Goal: Task Accomplishment & Management: Use online tool/utility

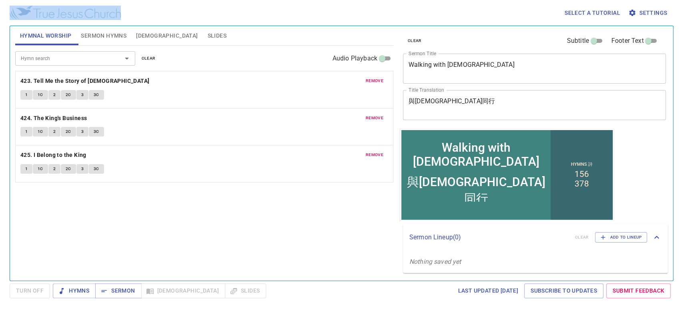
drag, startPoint x: 257, startPoint y: 35, endPoint x: 260, endPoint y: 51, distance: 16.2
click at [257, 38] on div "Select a tutorial Settings Hymnal Worship Sermon Hymns [DEMOGRAPHIC_DATA] Slide…" at bounding box center [341, 154] width 683 height 309
click at [122, 293] on span "Sermon" at bounding box center [118, 291] width 33 height 10
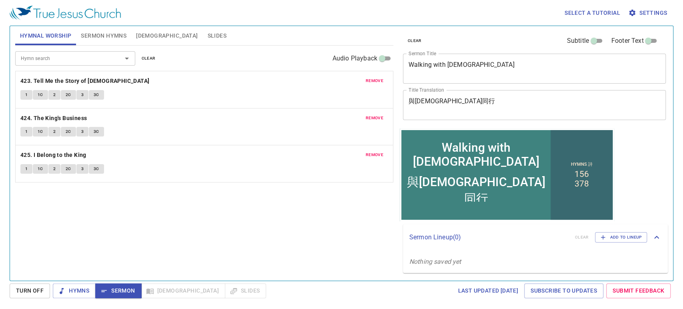
click at [147, 205] on div "Hymn search Hymn search clear Audio Playback remove 423. Tell Me the Story of J…" at bounding box center [204, 160] width 378 height 228
click at [153, 60] on span "clear" at bounding box center [149, 58] width 14 height 7
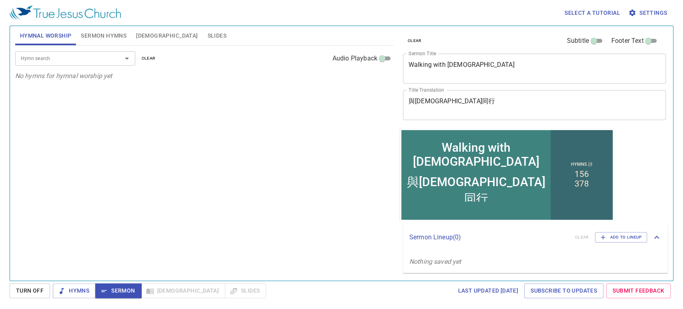
click at [61, 66] on div "Hymn search Hymn search clear Audio Playback" at bounding box center [204, 59] width 378 height 26
click at [61, 63] on div "Hymn search" at bounding box center [75, 58] width 120 height 14
type input "432"
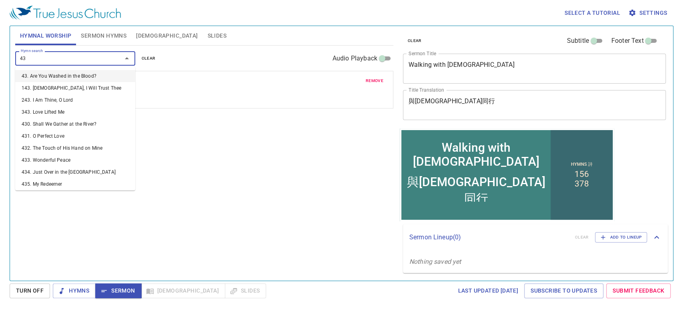
type input "433"
type input "434"
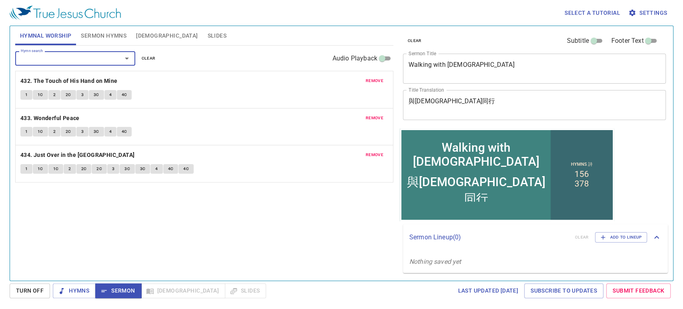
click at [412, 38] on span "clear" at bounding box center [415, 40] width 14 height 7
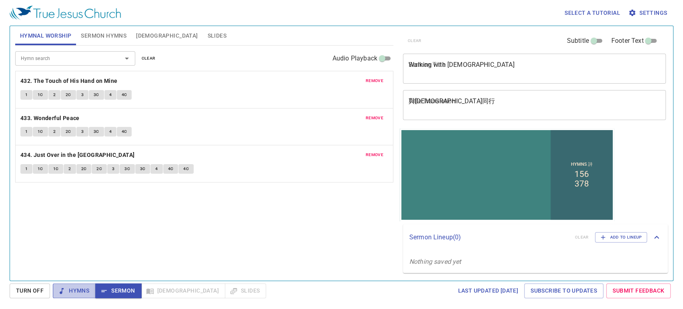
click at [73, 292] on span "Hymns" at bounding box center [74, 291] width 30 height 10
click at [28, 288] on span "Turn Off" at bounding box center [30, 291] width 28 height 10
click at [74, 291] on span "Hymns" at bounding box center [74, 291] width 30 height 10
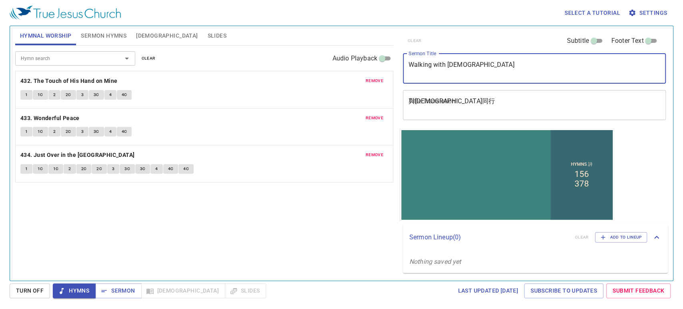
click at [437, 63] on textarea "Walking with God" at bounding box center [535, 68] width 252 height 15
paste textarea "Jars of Clay Vs. Treasure"
type textarea "Jars of Clay Vs. Treasure"
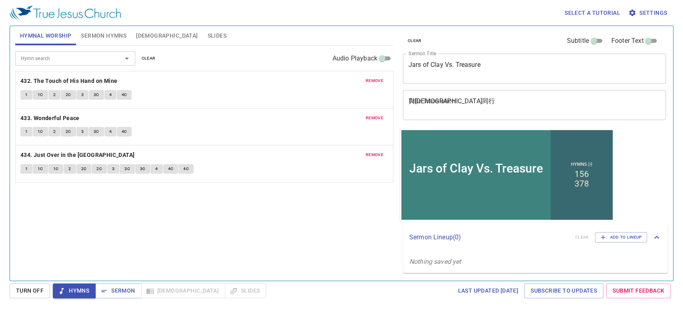
click at [467, 95] on div "與神同行 x Title Translation" at bounding box center [534, 105] width 263 height 30
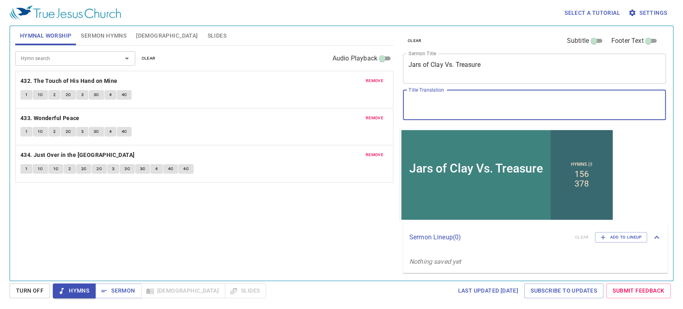
paste textarea "瓦器對比寶貝"
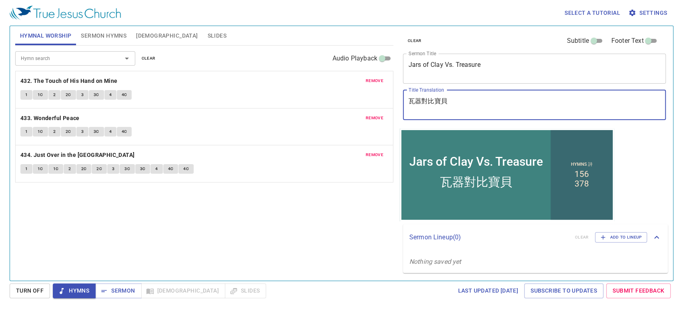
type textarea "瓦器對比寶貝"
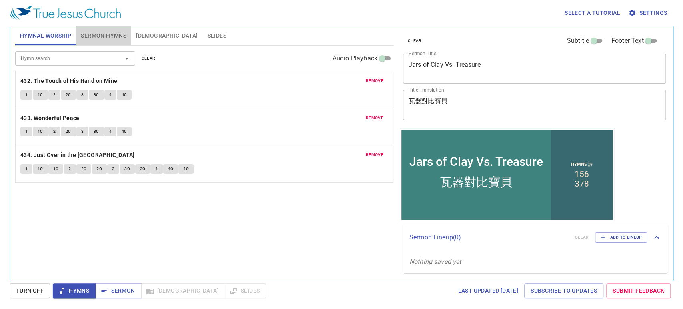
click at [125, 36] on span "Sermon Hymns" at bounding box center [104, 36] width 46 height 10
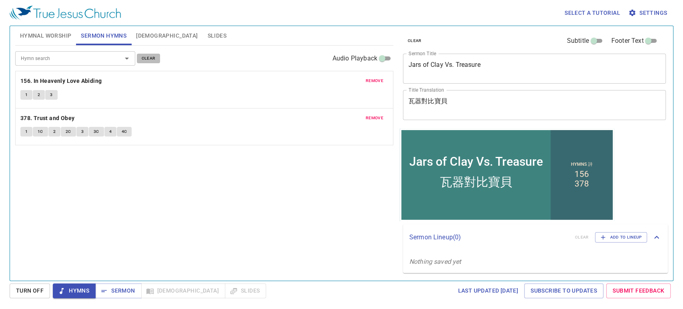
click at [149, 57] on span "clear" at bounding box center [149, 58] width 14 height 7
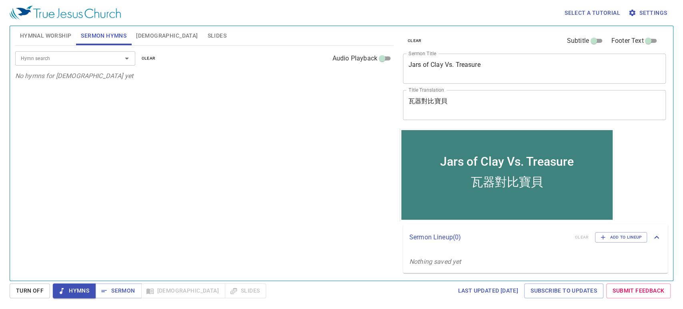
click at [58, 64] on div "Hymn search" at bounding box center [75, 58] width 120 height 14
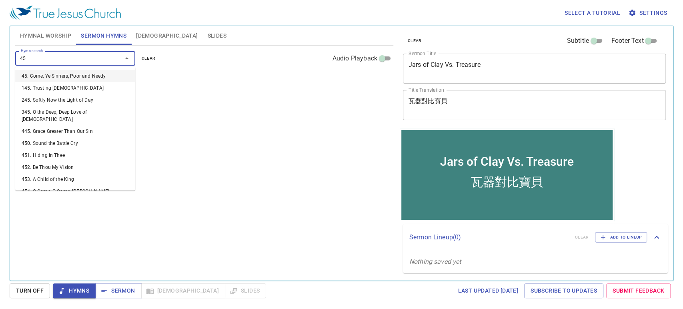
type input "457"
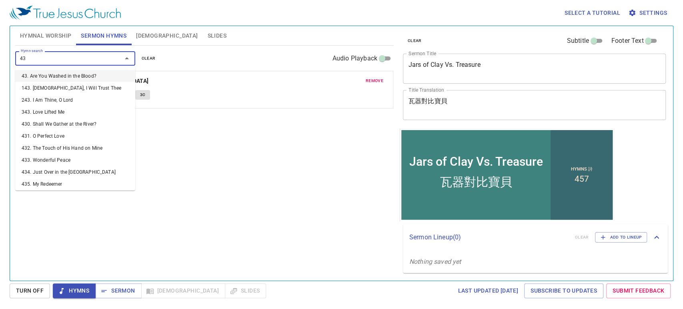
type input "4"
type input "358"
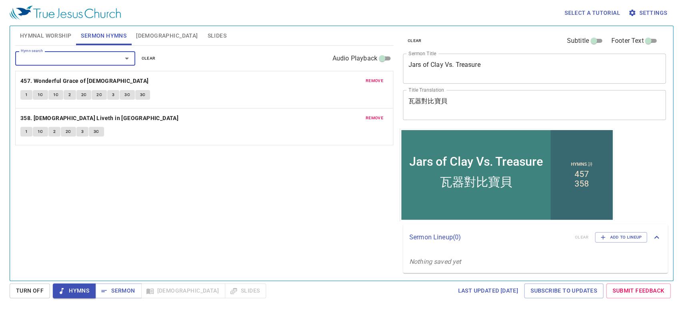
click at [44, 32] on span "Hymnal Worship" at bounding box center [46, 36] width 52 height 10
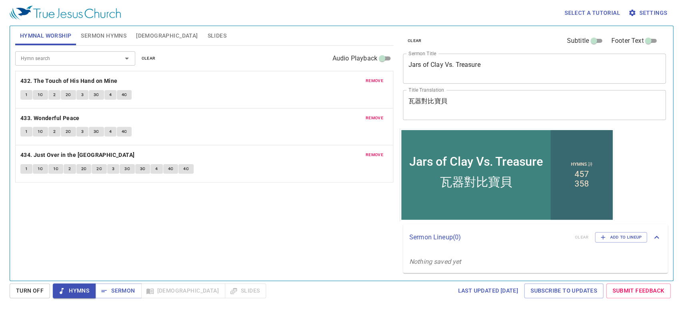
click at [28, 98] on button "1" at bounding box center [26, 95] width 12 height 10
click at [40, 94] on span "1C" at bounding box center [41, 94] width 6 height 7
click at [57, 95] on button "2" at bounding box center [54, 95] width 12 height 10
click at [67, 94] on span "2C" at bounding box center [69, 94] width 6 height 7
click at [79, 98] on button "3" at bounding box center [82, 95] width 12 height 10
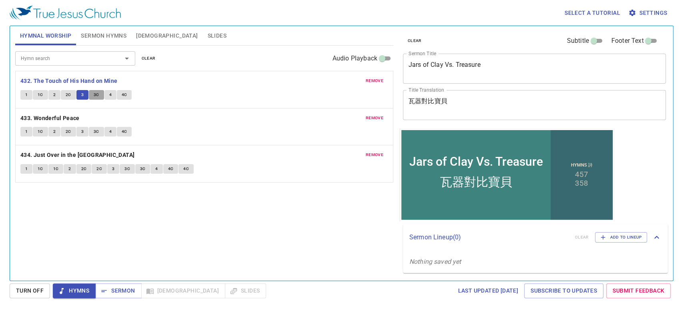
click at [96, 97] on span "3C" at bounding box center [97, 94] width 6 height 7
click at [110, 96] on span "4" at bounding box center [110, 94] width 2 height 7
click at [128, 93] on button "4C" at bounding box center [124, 95] width 15 height 10
click at [66, 286] on span "Hymns" at bounding box center [74, 291] width 30 height 10
click at [61, 152] on b "434. Just Over in the [GEOGRAPHIC_DATA]" at bounding box center [77, 155] width 114 height 10
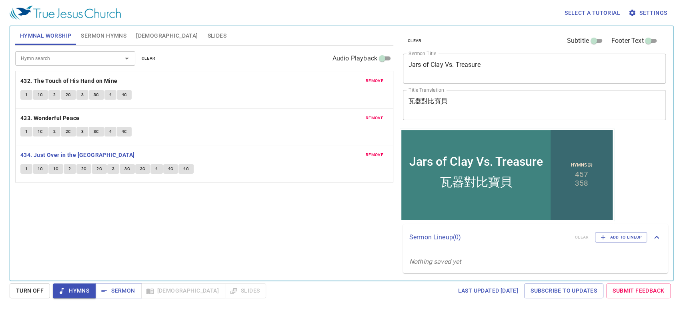
click at [38, 112] on div "remove 433. Wonderful Peace 1 1C 2 2C 3 3C 4 4C" at bounding box center [205, 126] width 378 height 37
click at [38, 114] on b "433. Wonderful Peace" at bounding box center [49, 118] width 59 height 10
click at [25, 132] on span "1" at bounding box center [26, 131] width 2 height 7
click at [38, 131] on span "1C" at bounding box center [41, 131] width 6 height 7
click at [54, 134] on span "2" at bounding box center [54, 131] width 2 height 7
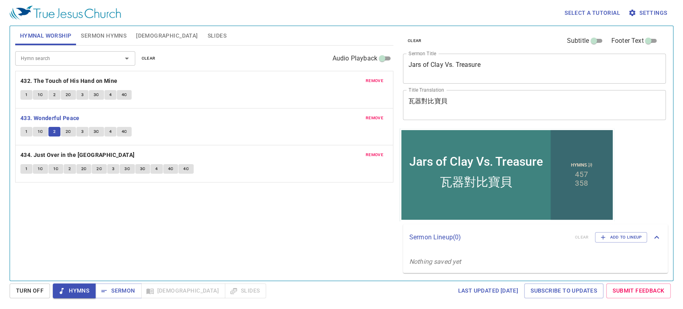
click at [477, 72] on textarea "Jars of Clay Vs. Treasure" at bounding box center [535, 68] width 252 height 15
click at [67, 135] on span "2C" at bounding box center [69, 131] width 6 height 7
click at [81, 133] on span "3" at bounding box center [82, 131] width 2 height 7
click at [96, 130] on span "3C" at bounding box center [97, 131] width 6 height 7
click at [113, 131] on button "4" at bounding box center [110, 132] width 12 height 10
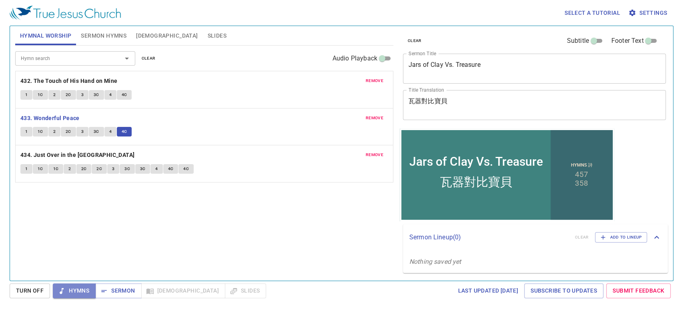
click at [73, 296] on button "Hymns" at bounding box center [74, 290] width 43 height 15
click at [107, 289] on icon "button" at bounding box center [104, 291] width 8 height 8
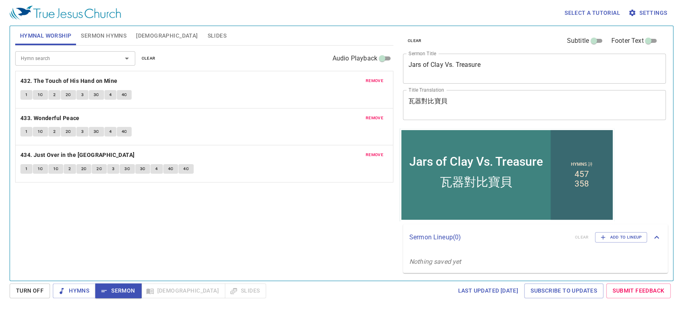
click at [93, 28] on button "Sermon Hymns" at bounding box center [103, 35] width 55 height 19
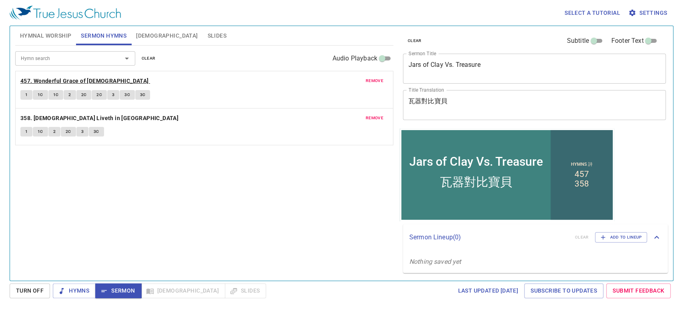
click at [51, 82] on b "457. Wonderful Grace of [DEMOGRAPHIC_DATA]" at bounding box center [84, 81] width 129 height 10
click at [23, 97] on button "1" at bounding box center [26, 95] width 12 height 10
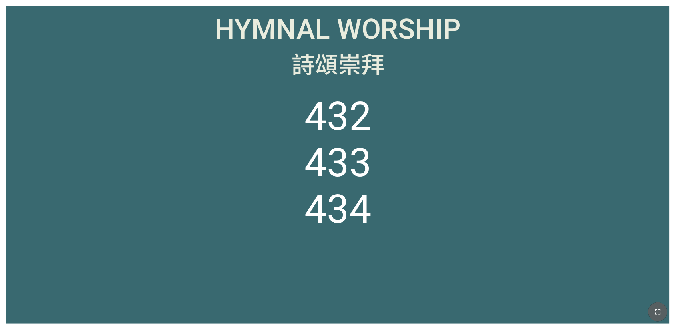
click at [659, 309] on icon "button" at bounding box center [658, 312] width 10 height 10
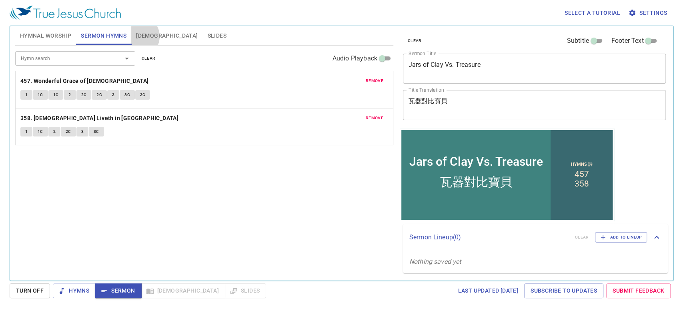
click at [138, 36] on span "[DEMOGRAPHIC_DATA]" at bounding box center [167, 36] width 62 height 10
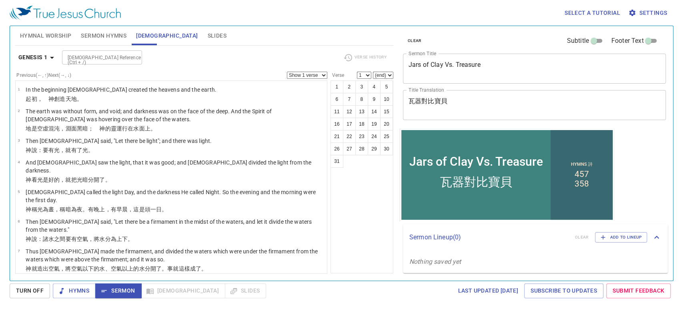
click at [108, 52] on div "[DEMOGRAPHIC_DATA] Reference (Ctrl + /)" at bounding box center [102, 57] width 80 height 14
type input "2 cor 4:7"
select select "7"
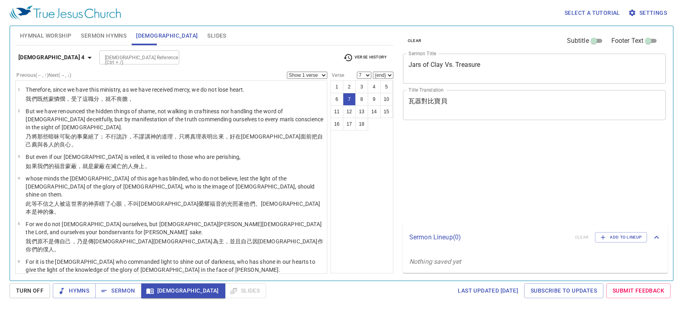
select select "7"
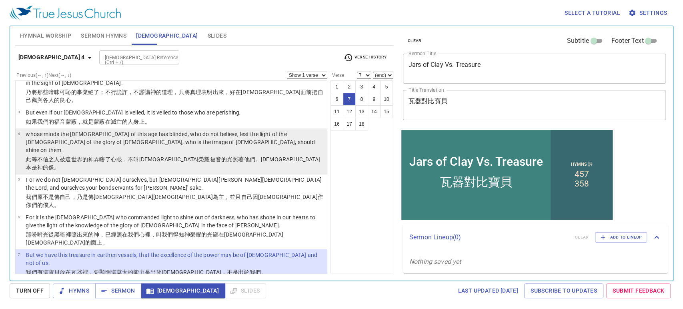
scroll to position [89, 0]
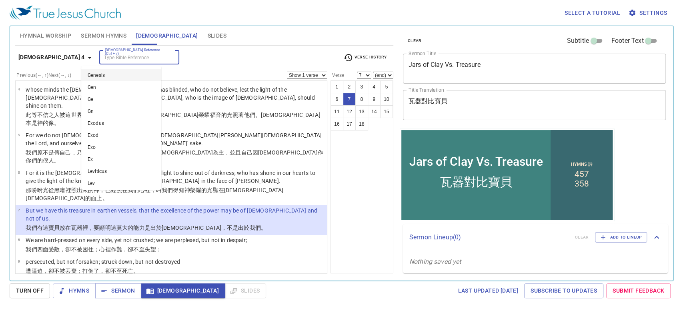
click at [129, 53] on input "[DEMOGRAPHIC_DATA] Reference (Ctrl + /)" at bounding box center [133, 57] width 62 height 9
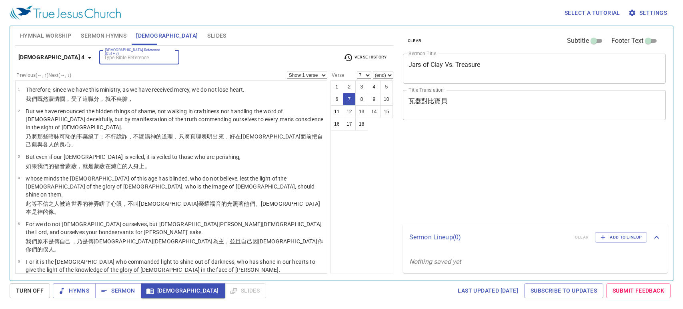
select select "7"
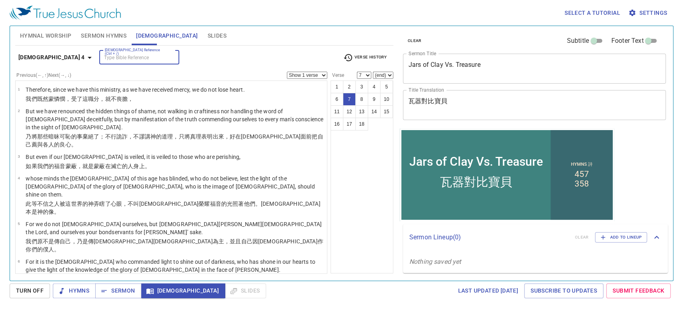
scroll to position [89, 0]
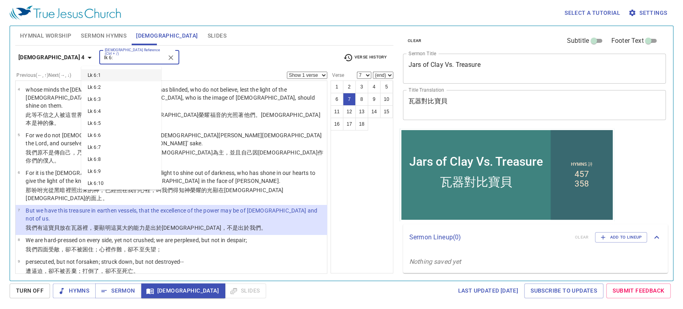
type input "lk 6:"
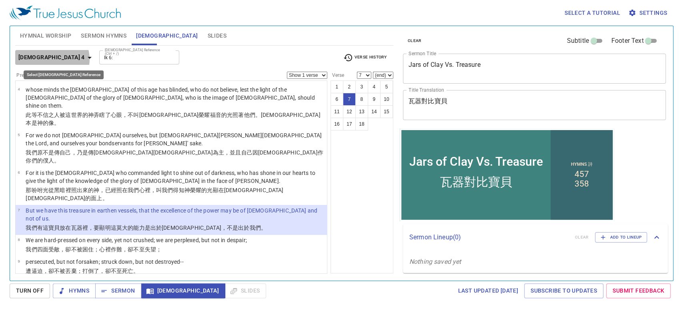
click at [52, 59] on b "[DEMOGRAPHIC_DATA] 4" at bounding box center [51, 57] width 66 height 10
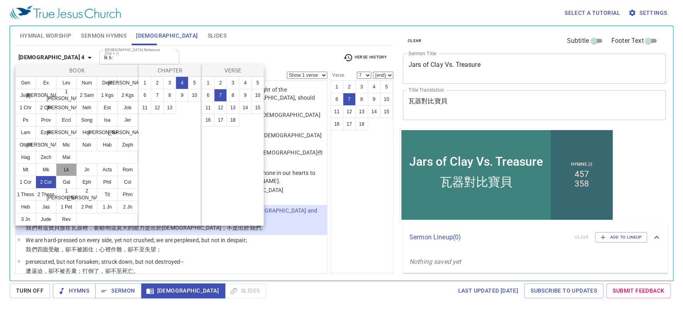
click at [61, 171] on button "Lk" at bounding box center [66, 169] width 21 height 13
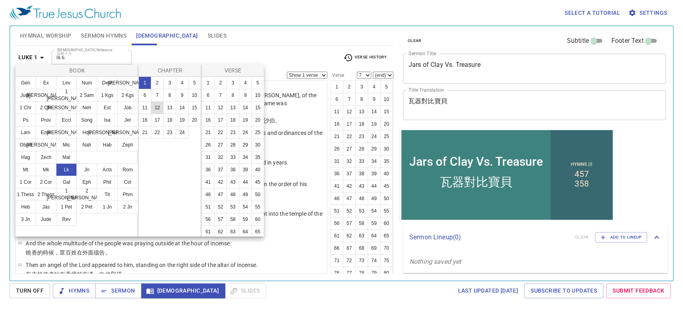
scroll to position [0, 0]
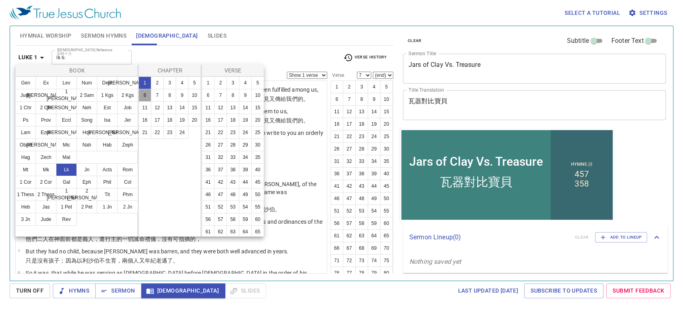
click at [145, 95] on button "6" at bounding box center [145, 95] width 13 height 13
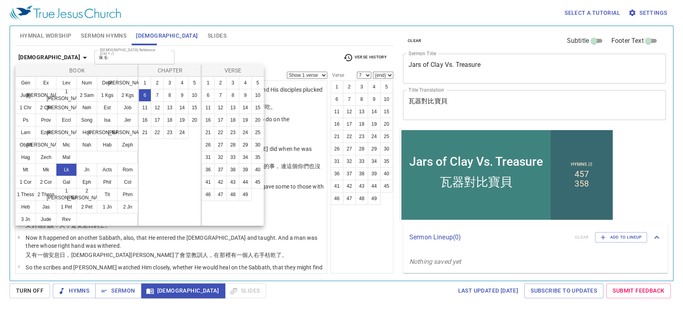
click at [179, 56] on div at bounding box center [341, 154] width 683 height 309
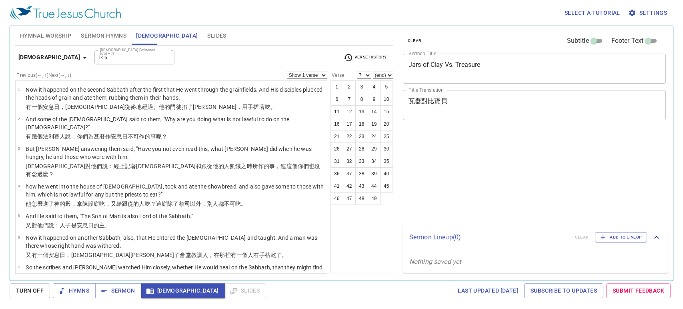
select select "7"
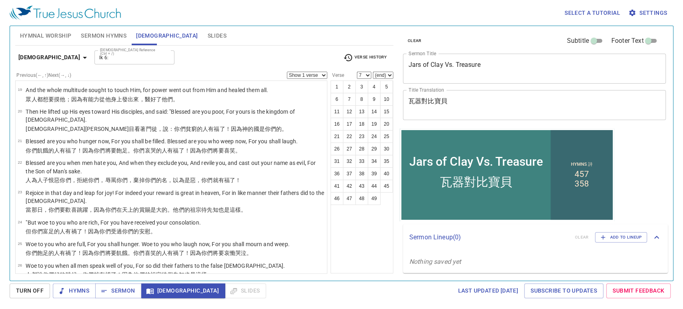
scroll to position [534, 0]
click at [100, 63] on div "lk 6: Bible Reference (Ctrl + /)" at bounding box center [134, 57] width 80 height 14
click at [164, 58] on icon "Clear" at bounding box center [166, 57] width 5 height 5
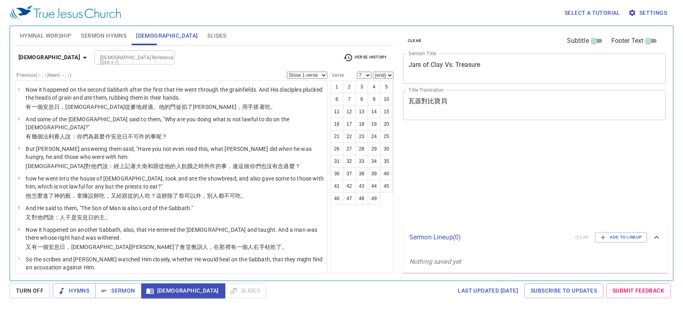
select select "7"
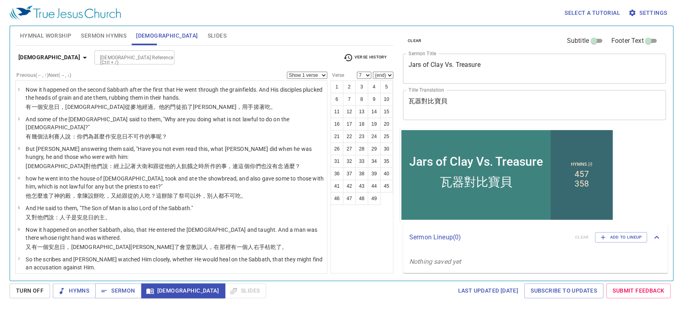
scroll to position [534, 0]
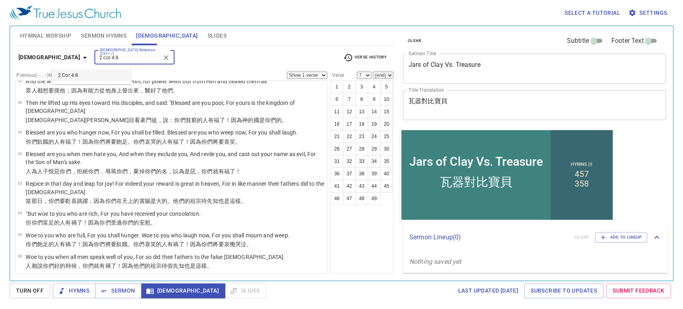
type input "2 cor 4:8"
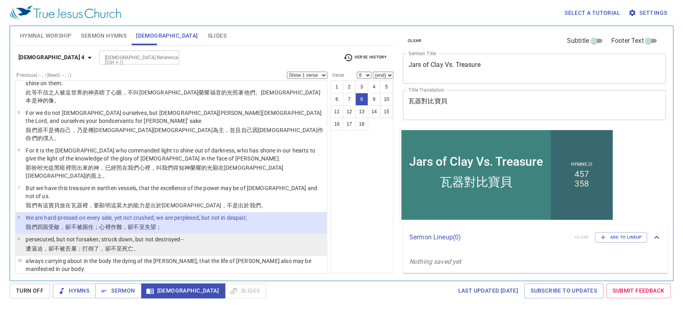
scroll to position [115, 0]
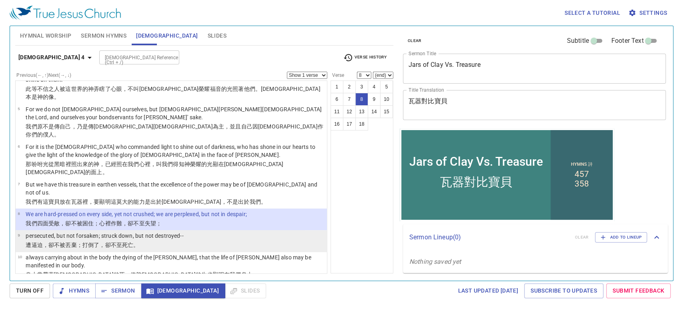
click at [69, 242] on wg3756 "被丟棄 ；打倒了 ，卻 不 至死亡 。" at bounding box center [99, 245] width 79 height 6
select select "9"
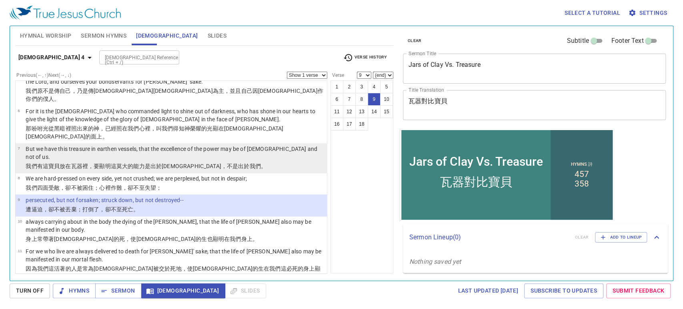
scroll to position [151, 0]
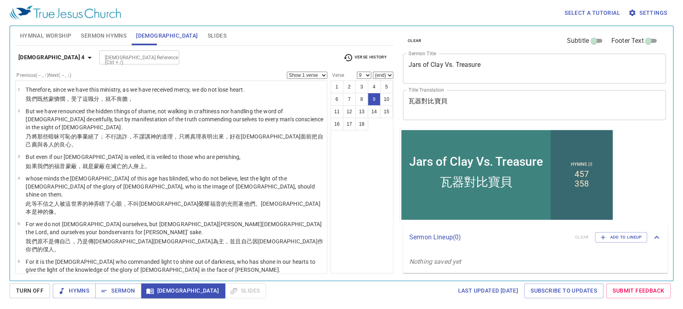
scroll to position [151, 0]
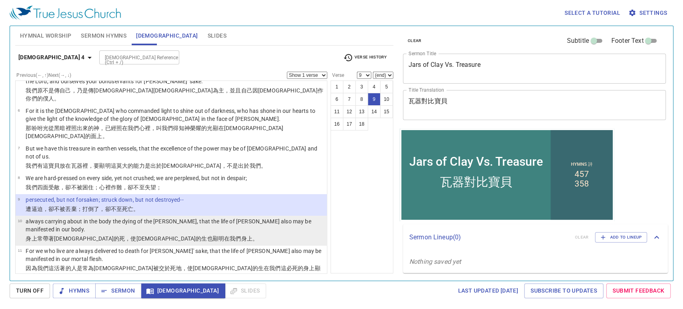
click at [70, 217] on p "always carrying about in the body the dying of the [PERSON_NAME], that the life…" at bounding box center [175, 225] width 299 height 16
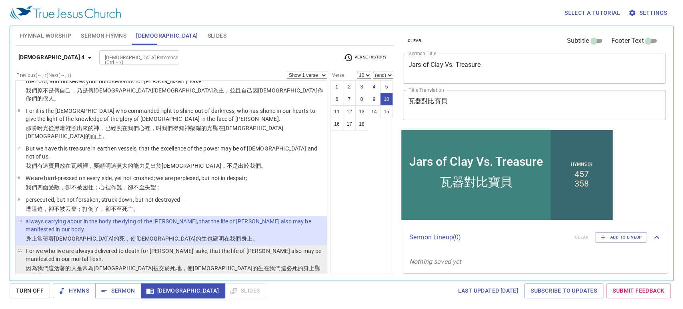
scroll to position [195, 0]
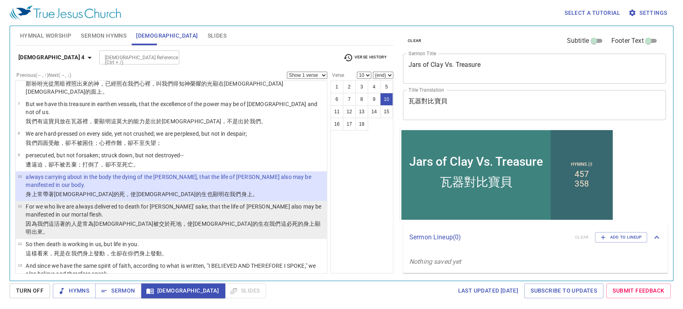
click at [97, 203] on td "For we who live are always delivered to death for [PERSON_NAME]' sake, that the…" at bounding box center [175, 211] width 299 height 17
select select "11"
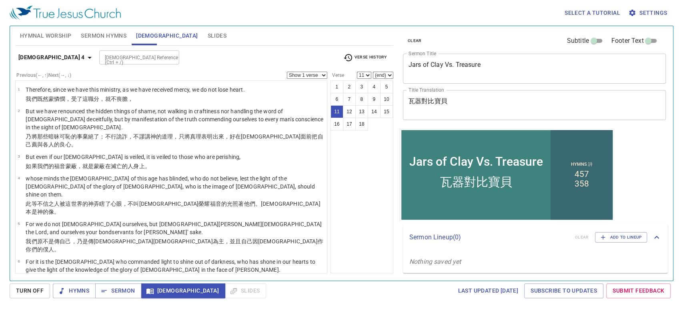
scroll to position [195, 0]
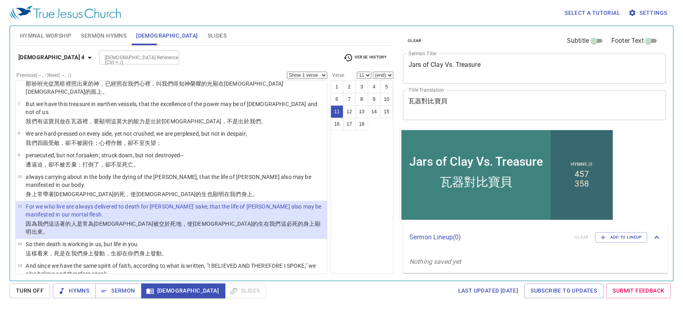
click at [60, 291] on p "knowing that He who raised up the [PERSON_NAME] will also raise us up with [PER…" at bounding box center [175, 299] width 299 height 16
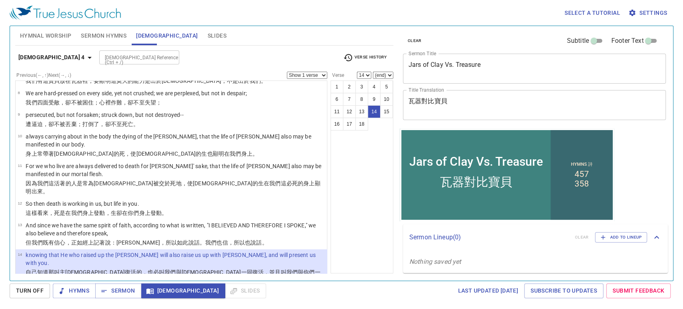
scroll to position [237, 0]
click at [73, 287] on p "For all things are for your sakes, that grace, having spread through the many, …" at bounding box center [175, 295] width 299 height 16
select select "15"
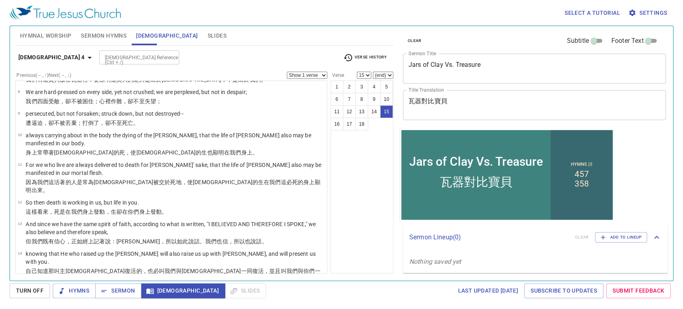
click at [112, 57] on input "[DEMOGRAPHIC_DATA] Reference (Ctrl + /)" at bounding box center [133, 57] width 62 height 9
type input "eph 2:10"
select select "10"
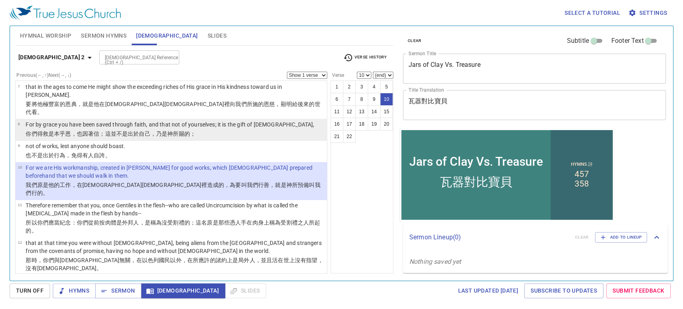
scroll to position [173, 0]
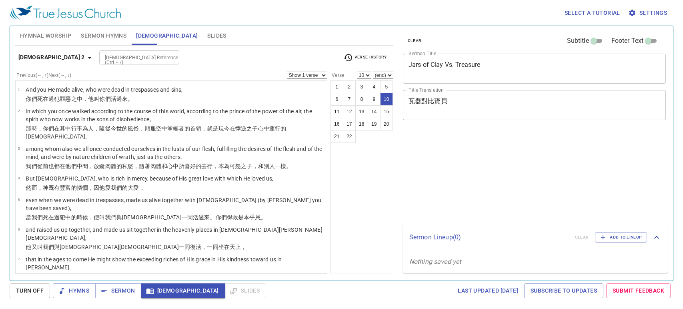
select select "10"
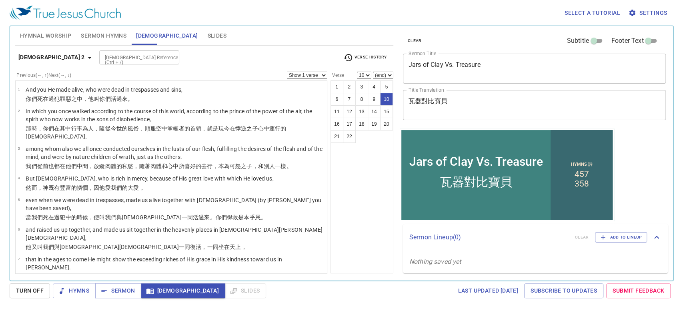
scroll to position [173, 0]
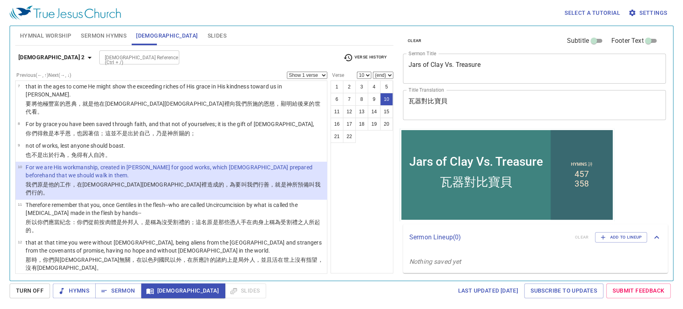
click at [102, 53] on input "[DEMOGRAPHIC_DATA] Reference (Ctrl + /)" at bounding box center [133, 57] width 62 height 9
type input "2 cor 4:16"
select select "16"
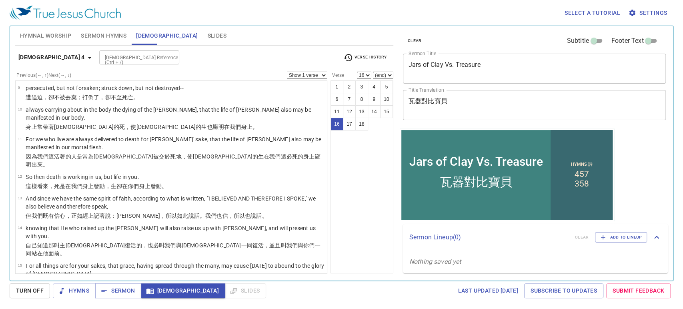
scroll to position [291, 0]
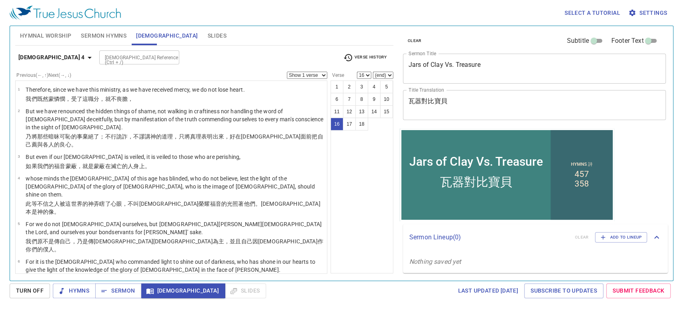
scroll to position [291, 0]
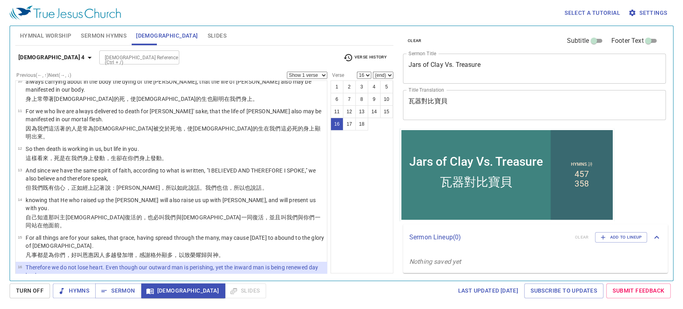
click at [171, 293] on p "For our light affliction, which is but for a moment, is working for us a far mo…" at bounding box center [171, 297] width 291 height 8
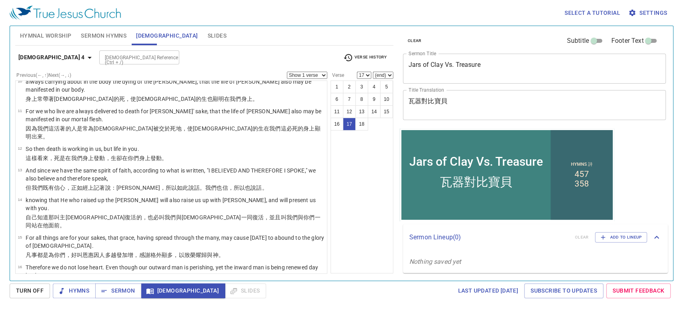
drag, startPoint x: 205, startPoint y: 257, endPoint x: 186, endPoint y: 256, distance: 18.9
click at [185, 302] on td "我們 這 至暫 至輕 的苦楚 ，要為我們 成就 極 重 無比 、永遠的 榮耀 。" at bounding box center [171, 306] width 291 height 9
select select "17"
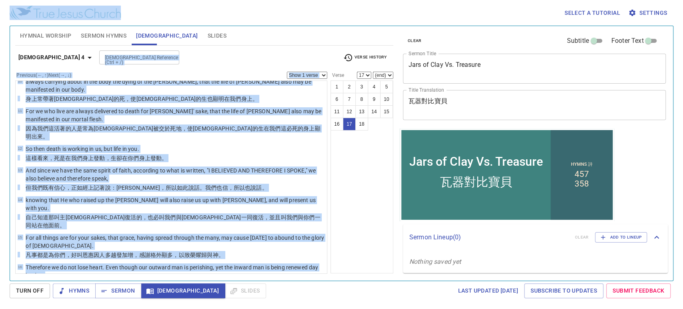
scroll to position [0, 0]
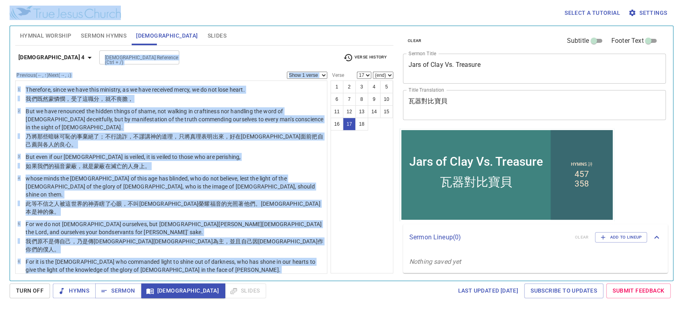
drag, startPoint x: 185, startPoint y: 239, endPoint x: 293, endPoint y: -28, distance: 287.7
click at [293, 0] on html "Select a tutorial Settings Hymnal Worship Sermon Hymns Bible Slides Hymn search…" at bounding box center [341, 154] width 683 height 309
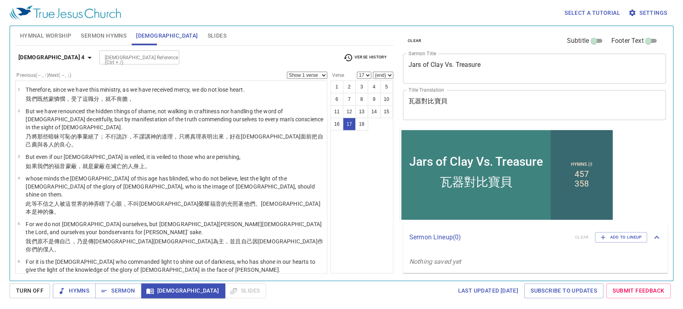
click at [361, 166] on div "1 2 3 4 5 6 7 8 9 10 11 12 13 14 15 16 17 18" at bounding box center [362, 176] width 63 height 193
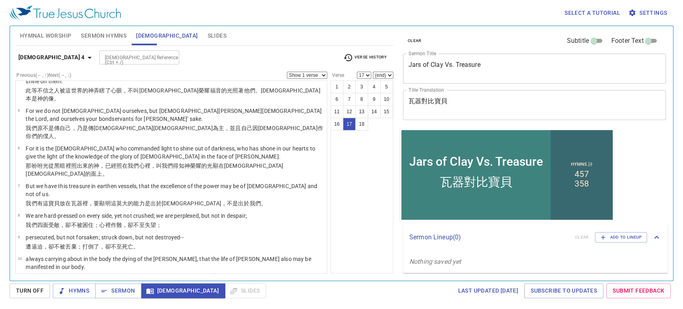
scroll to position [291, 0]
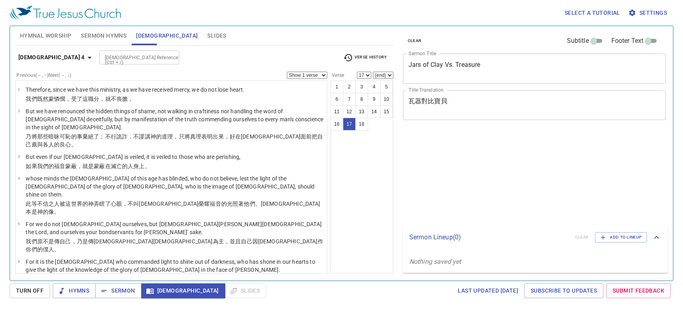
select select "17"
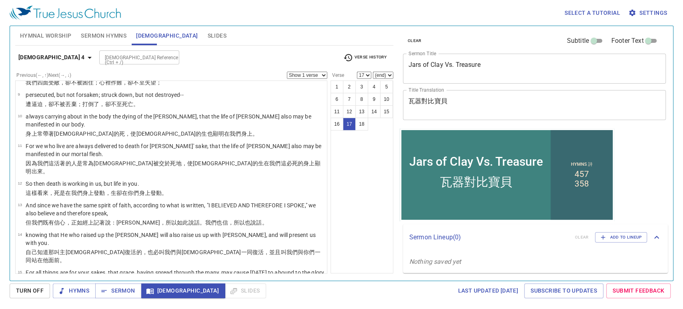
scroll to position [291, 0]
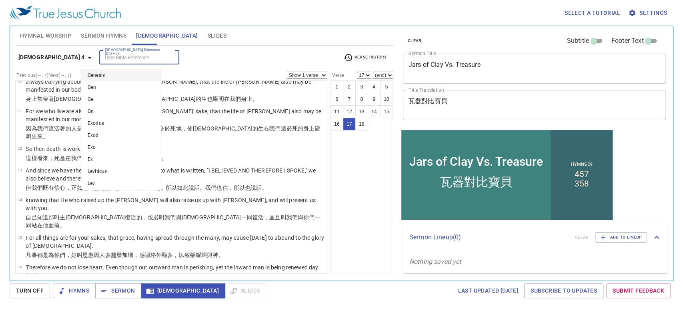
click at [131, 57] on input "[DEMOGRAPHIC_DATA] Reference (Ctrl + /)" at bounding box center [133, 57] width 62 height 9
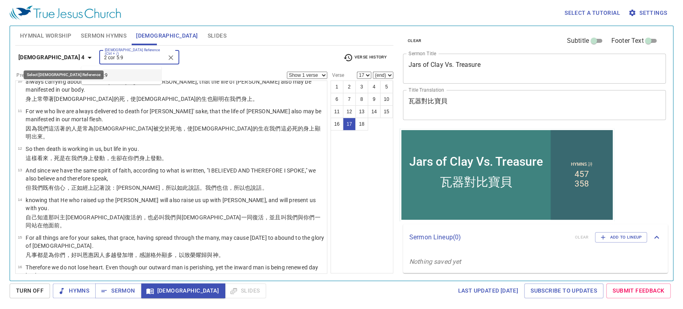
type input "2 cor 5:9"
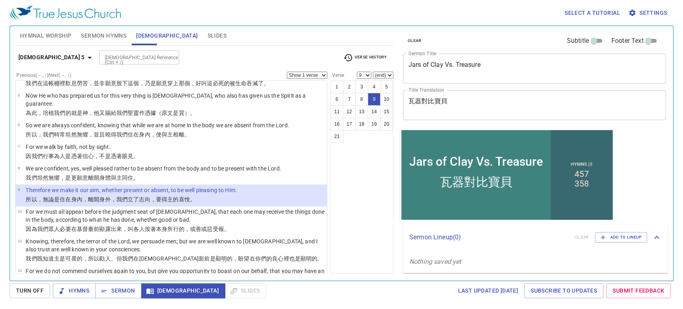
scroll to position [96, 0]
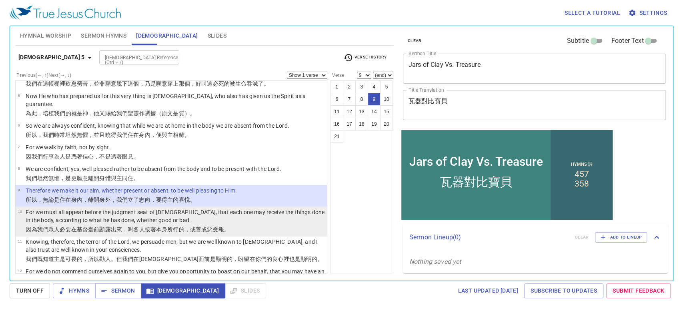
click at [233, 225] on p "因為 我們 眾人 必要 在基督 臺 前 顯露出來 ，叫 各人 按著 本身 所行 的，或 善 或 惡 受報 。" at bounding box center [175, 229] width 299 height 8
select select "10"
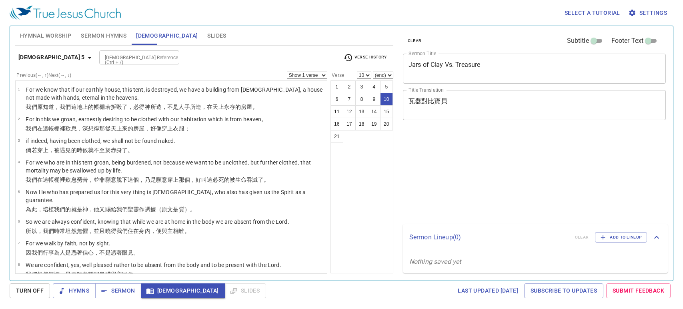
select select "10"
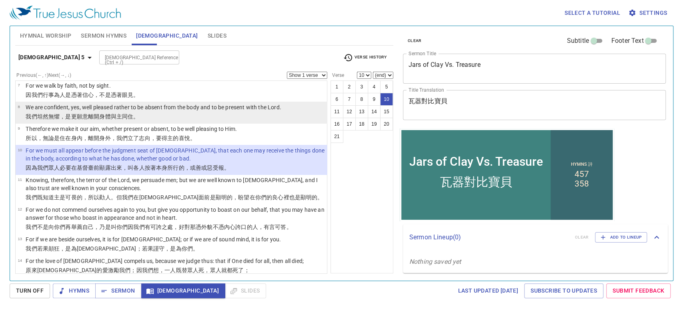
scroll to position [160, 0]
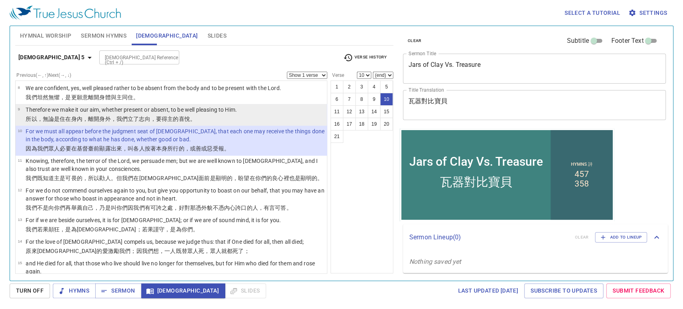
scroll to position [179, 0]
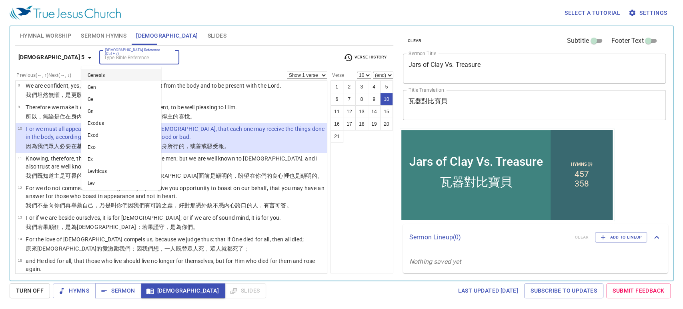
click at [121, 61] on input "[DEMOGRAPHIC_DATA] Reference (Ctrl + /)" at bounding box center [133, 57] width 62 height 9
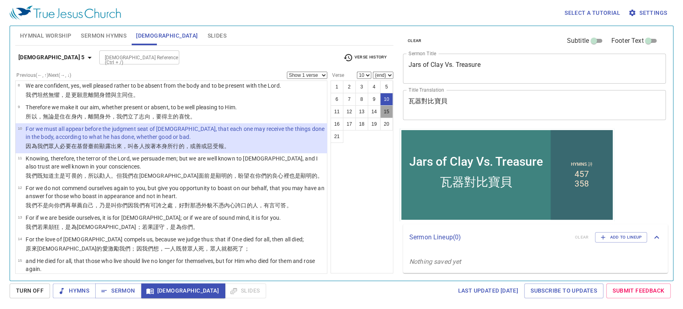
click at [381, 111] on button "15" at bounding box center [386, 111] width 13 height 13
select select "15"
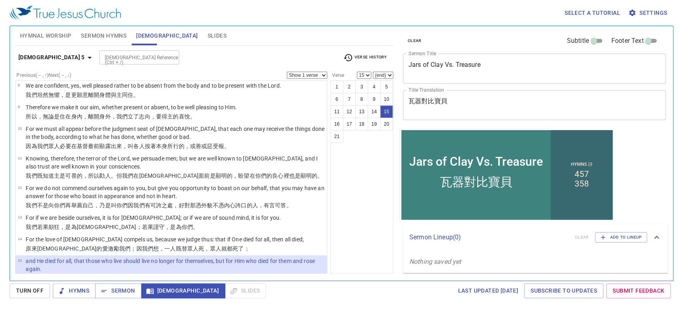
scroll to position [264, 0]
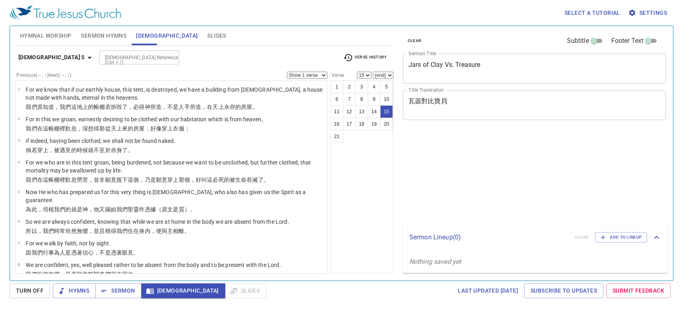
select select "15"
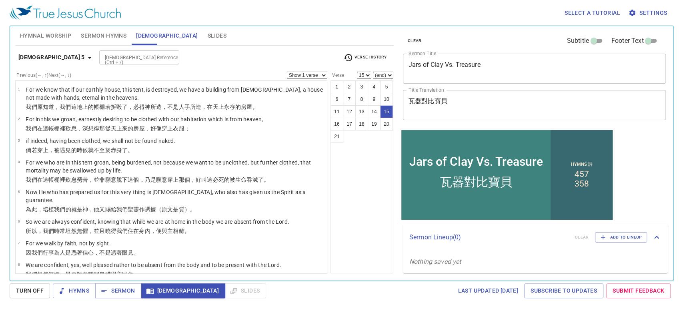
scroll to position [264, 0]
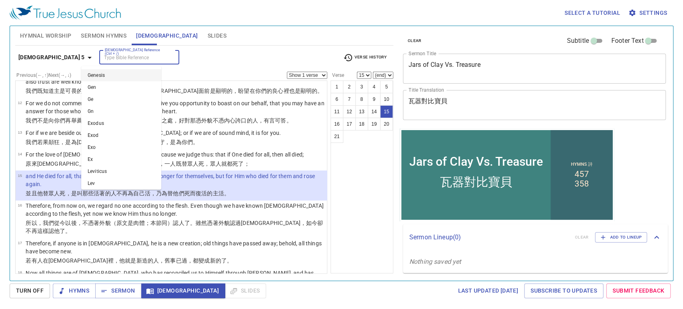
click at [138, 59] on input "[DEMOGRAPHIC_DATA] Reference (Ctrl + /)" at bounding box center [133, 57] width 62 height 9
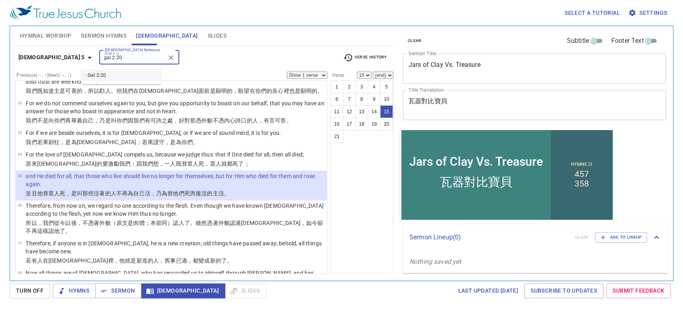
type input "gal 2:20"
select select "20"
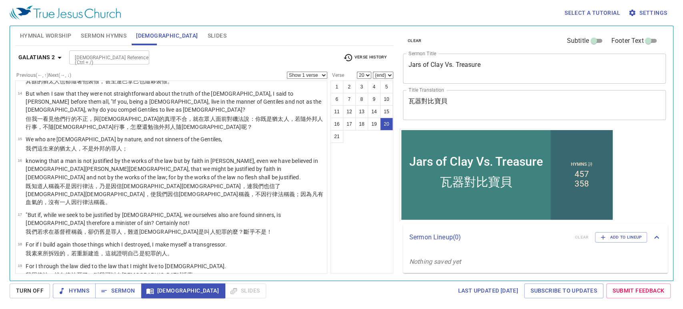
scroll to position [412, 0]
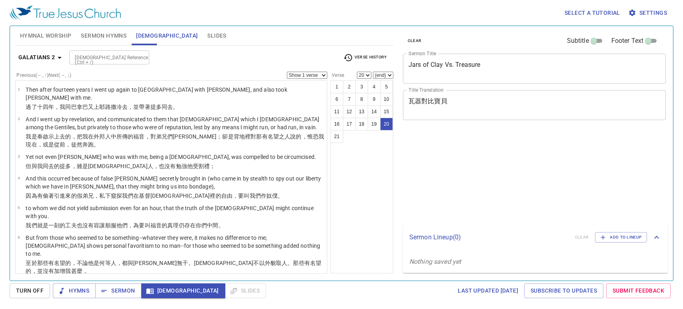
select select "20"
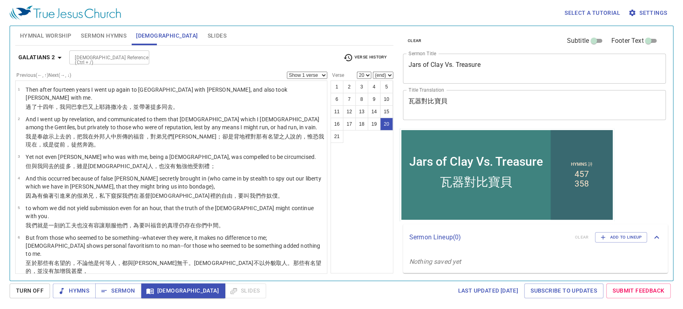
scroll to position [412, 0]
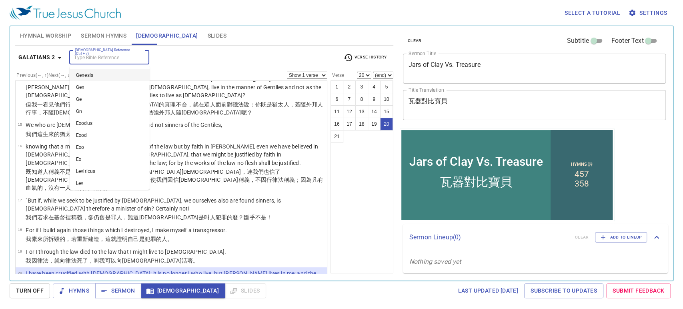
click at [82, 55] on input "[DEMOGRAPHIC_DATA] Reference (Ctrl + /)" at bounding box center [103, 57] width 62 height 9
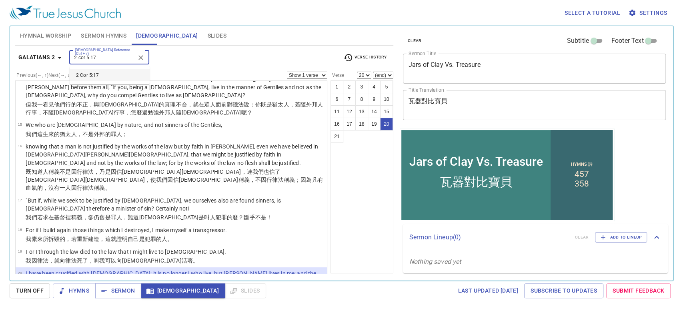
type input "2 cor 5:17"
select select "17"
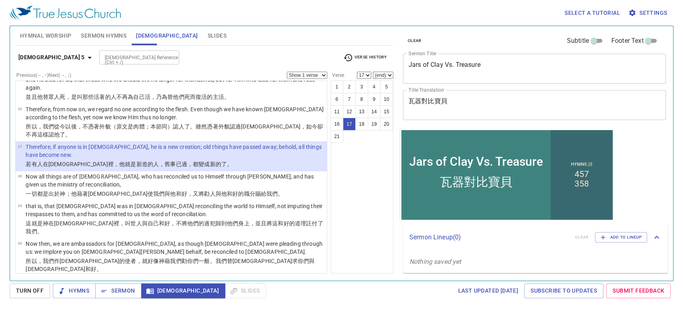
scroll to position [363, 0]
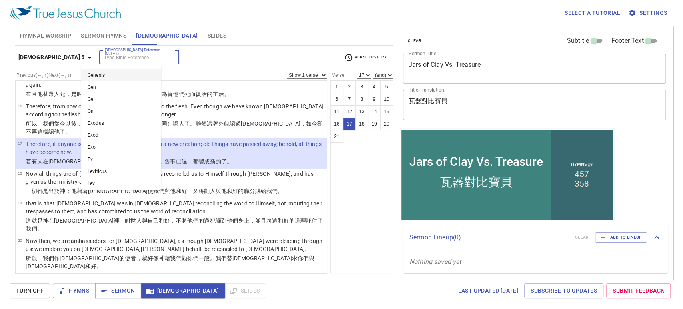
click at [113, 56] on input "[DEMOGRAPHIC_DATA] Reference (Ctrl + /)" at bounding box center [133, 57] width 62 height 9
type input "2 cor 6:1"
select select "1"
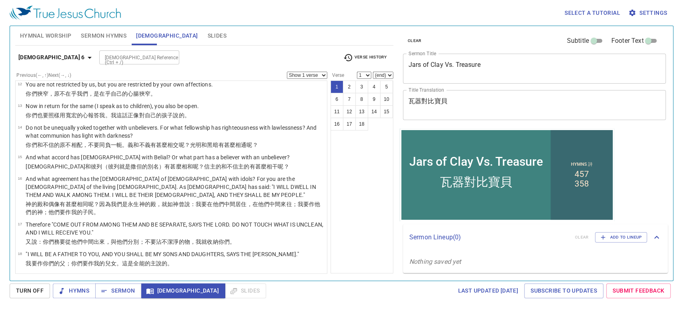
scroll to position [0, 0]
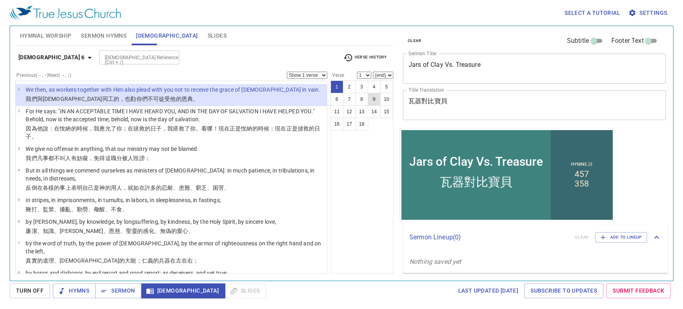
drag, startPoint x: 382, startPoint y: 101, endPoint x: 374, endPoint y: 98, distance: 8.5
click at [374, 98] on ul "1 2 3 4 5 6 7 8 9 10 11 12 13 14 15 16 17 18" at bounding box center [362, 106] width 62 height 50
click at [374, 98] on button "9" at bounding box center [374, 99] width 13 height 13
select select "9"
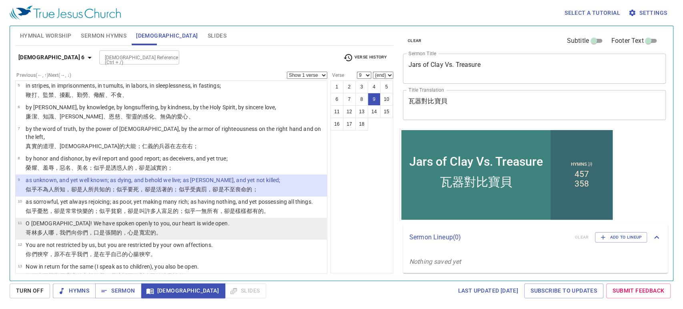
scroll to position [159, 0]
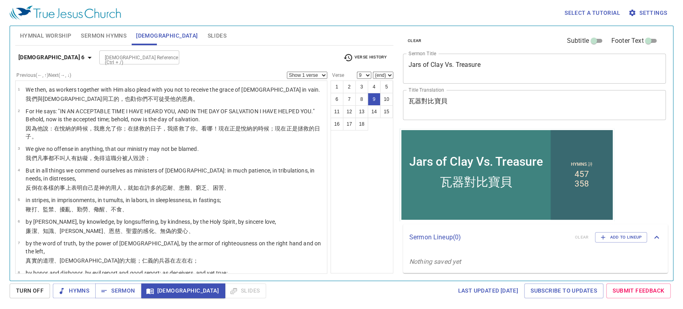
scroll to position [159, 0]
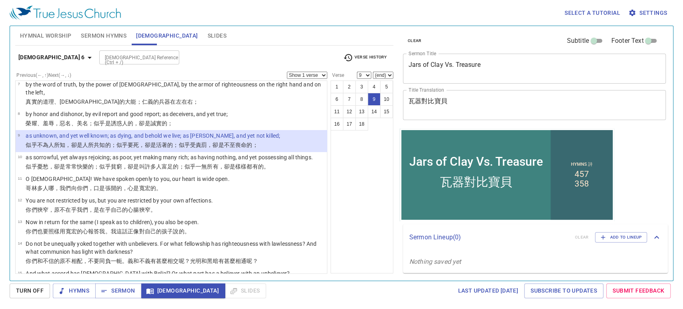
click at [127, 60] on input "[DEMOGRAPHIC_DATA] Reference (Ctrl + /)" at bounding box center [133, 57] width 62 height 9
drag, startPoint x: 127, startPoint y: 60, endPoint x: 119, endPoint y: 54, distance: 10.6
click at [119, 54] on input "[DEMOGRAPHIC_DATA] Reference (Ctrl + /)" at bounding box center [133, 57] width 62 height 9
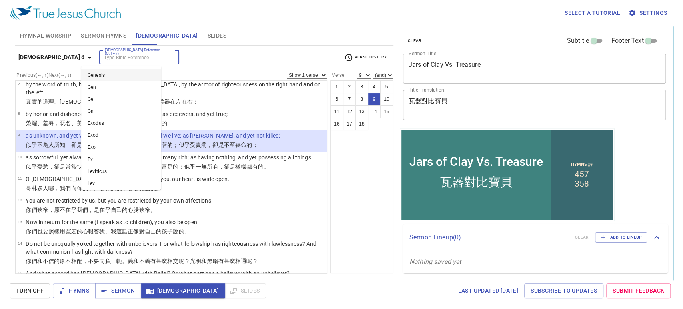
click at [248, 60] on div "Bible Reference (Ctrl + /) Bible Reference (Ctrl + /)" at bounding box center [218, 57] width 238 height 14
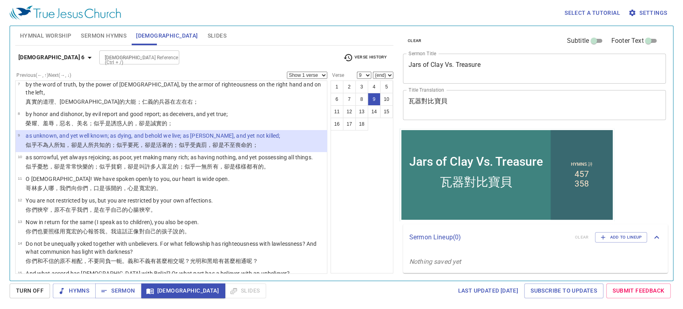
select select "10"
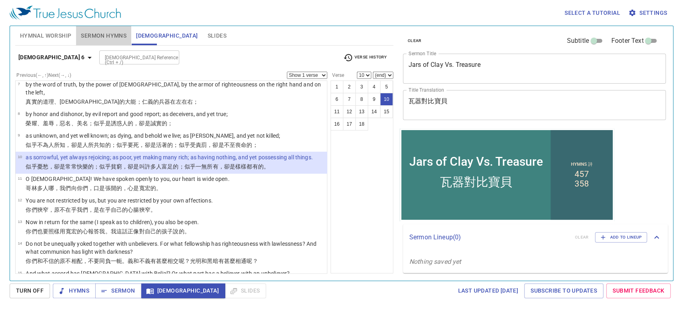
click at [105, 41] on button "Sermon Hymns" at bounding box center [103, 35] width 55 height 19
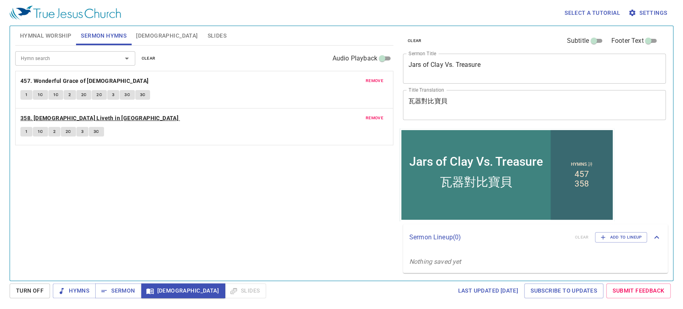
click at [68, 118] on b "358. [DEMOGRAPHIC_DATA] Liveth in [GEOGRAPHIC_DATA]" at bounding box center [99, 118] width 158 height 10
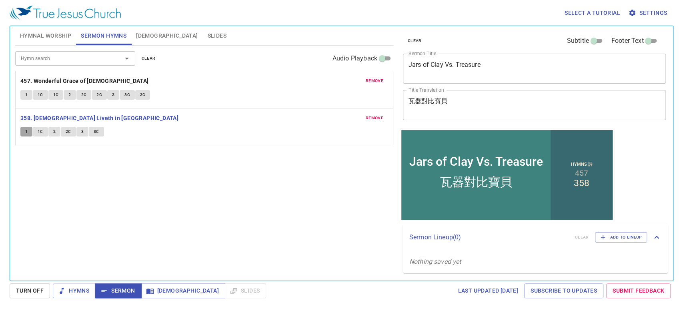
click at [28, 132] on button "1" at bounding box center [26, 132] width 12 height 10
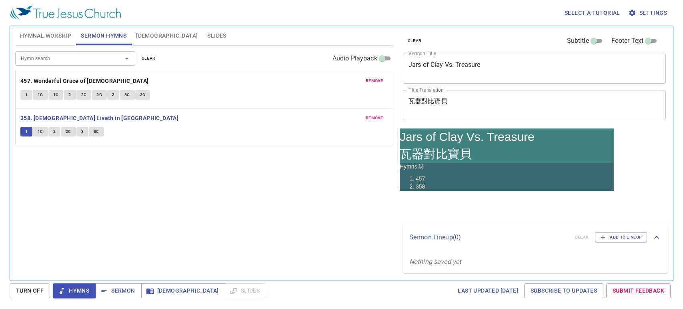
click at [418, 66] on textarea "Jars of Clay Vs. Treasure" at bounding box center [535, 68] width 252 height 15
paste textarea "Following [DEMOGRAPHIC_DATA]"
type textarea "Following [DEMOGRAPHIC_DATA]"
